Goal: Navigation & Orientation: Find specific page/section

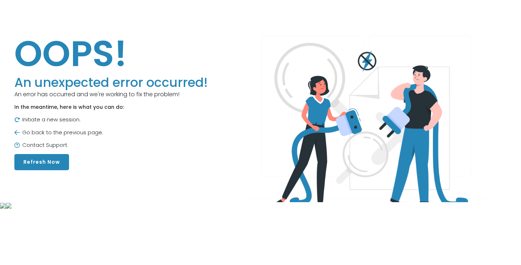
click at [65, 171] on div "OOPS! An unexpected error occurred! An error has occurred and we're working to …" at bounding box center [111, 101] width 194 height 138
click at [64, 171] on button "Refresh Now" at bounding box center [41, 162] width 55 height 16
click at [54, 171] on button "Refresh Now" at bounding box center [41, 162] width 55 height 16
